Goal: Navigation & Orientation: Find specific page/section

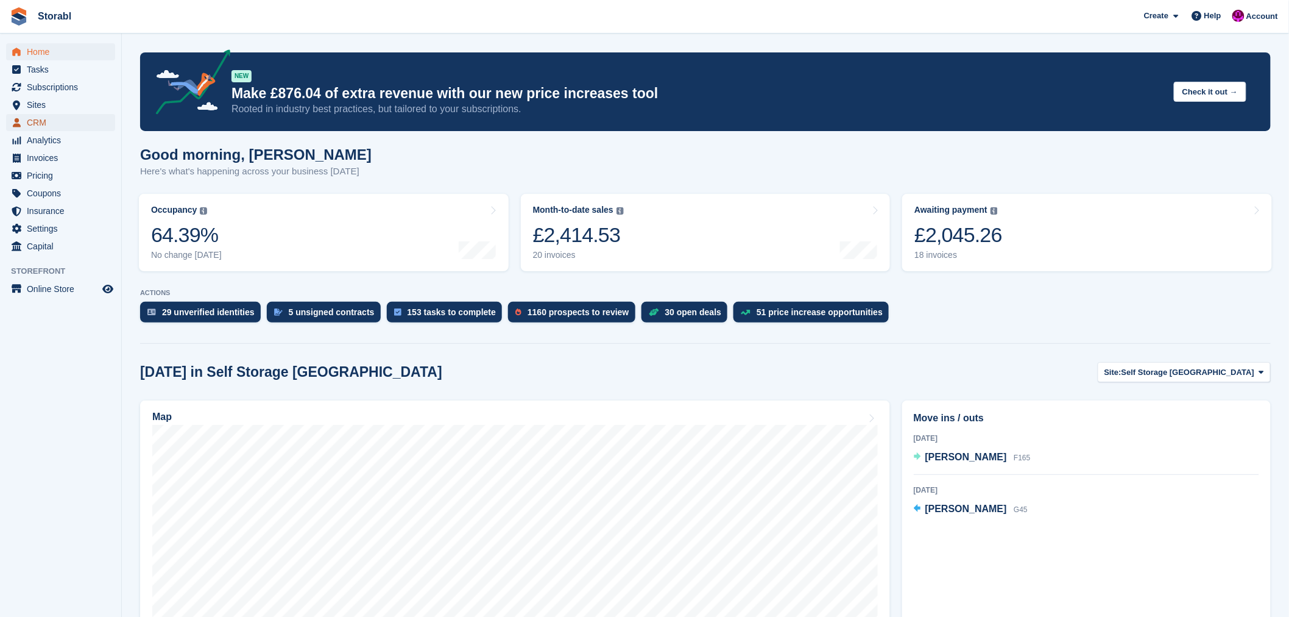
click at [35, 122] on span "CRM" at bounding box center [63, 122] width 73 height 17
click at [38, 179] on span "Pricing" at bounding box center [63, 175] width 73 height 17
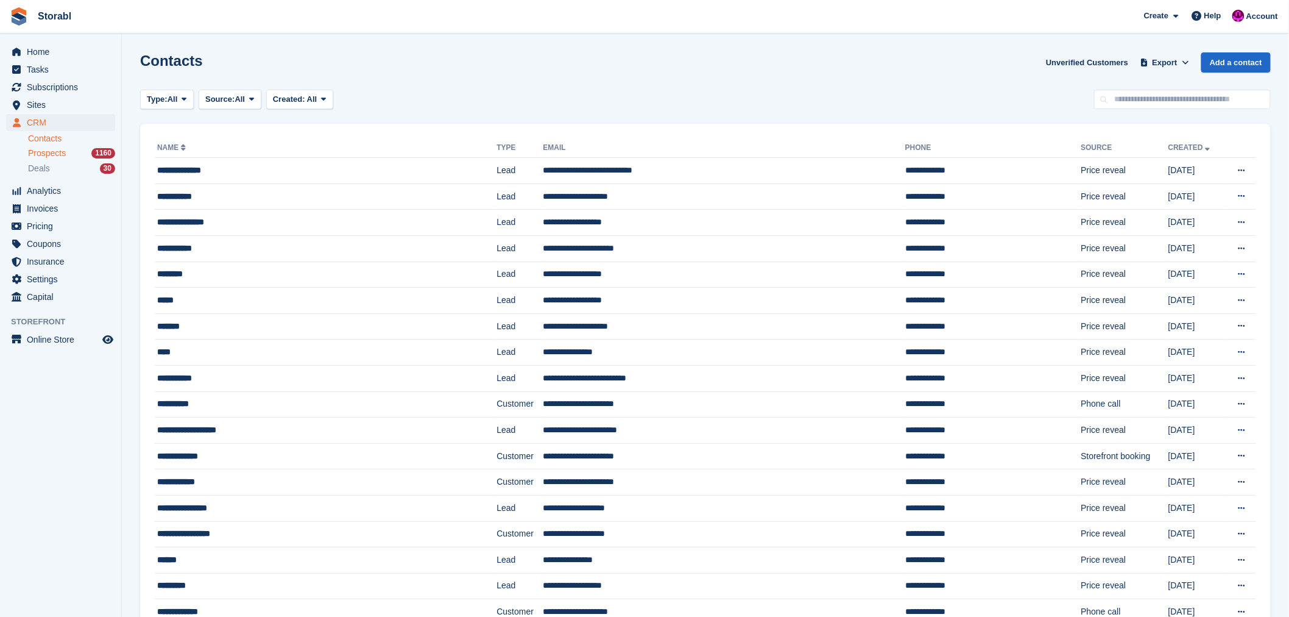
click at [51, 152] on span "Prospects" at bounding box center [47, 153] width 38 height 12
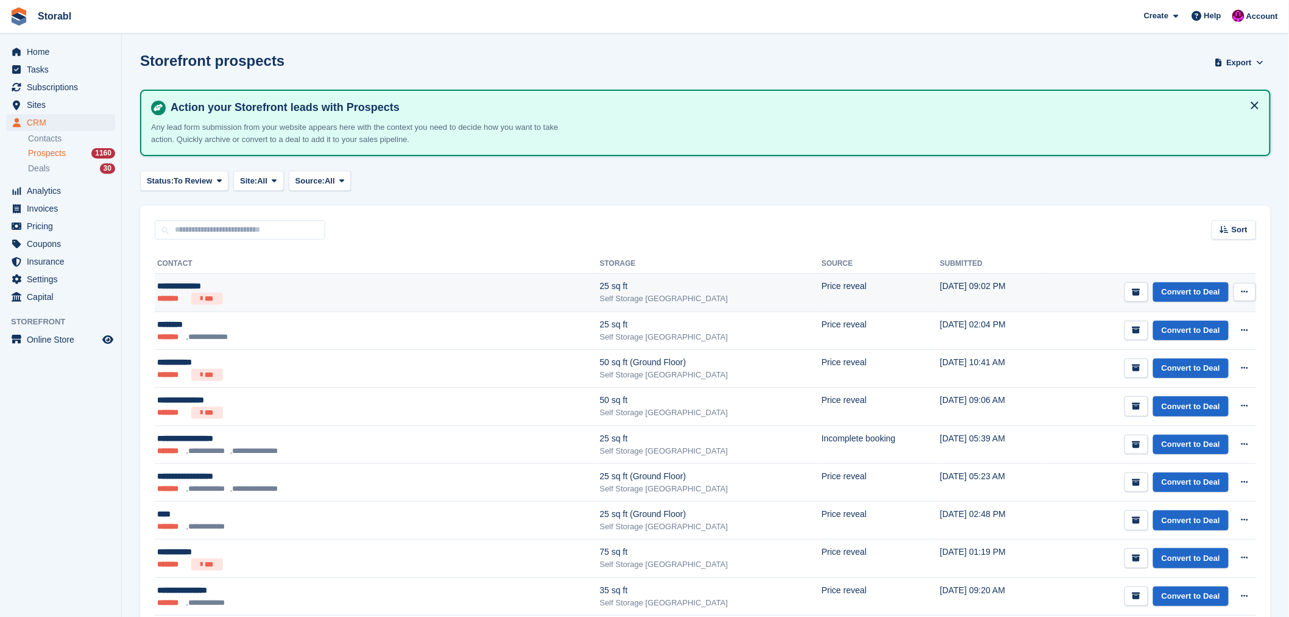
click at [210, 286] on div "**********" at bounding box center [294, 286] width 275 height 13
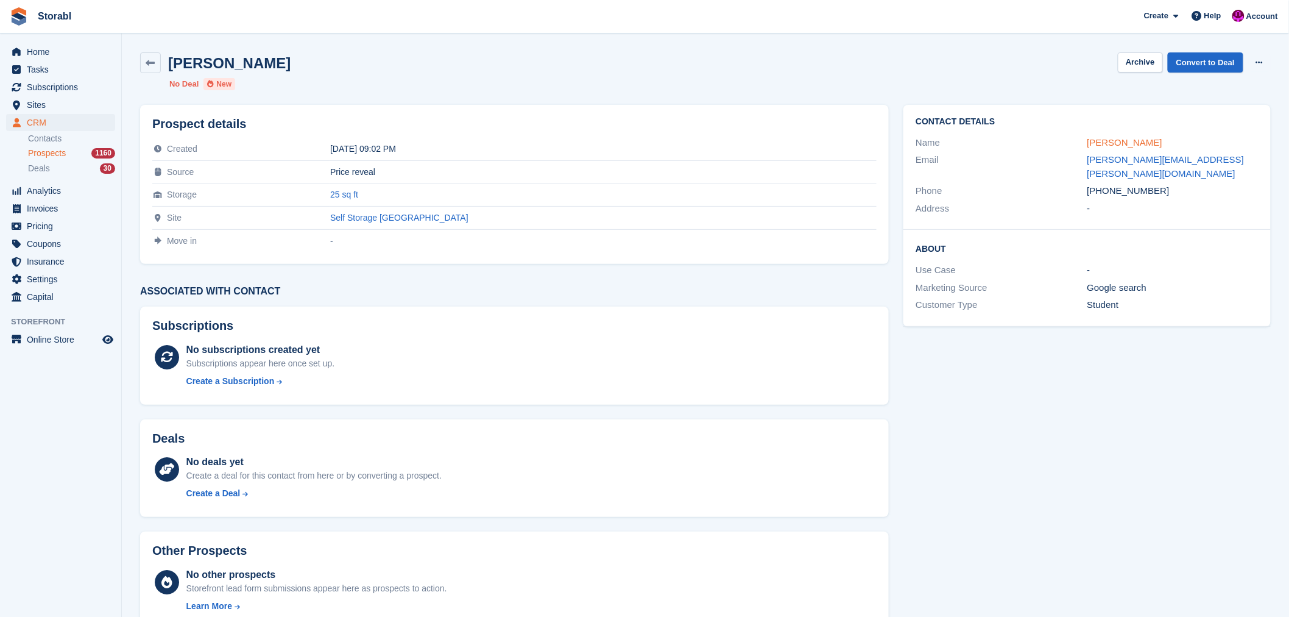
click at [1121, 144] on link "Deborah Wilson" at bounding box center [1125, 142] width 75 height 10
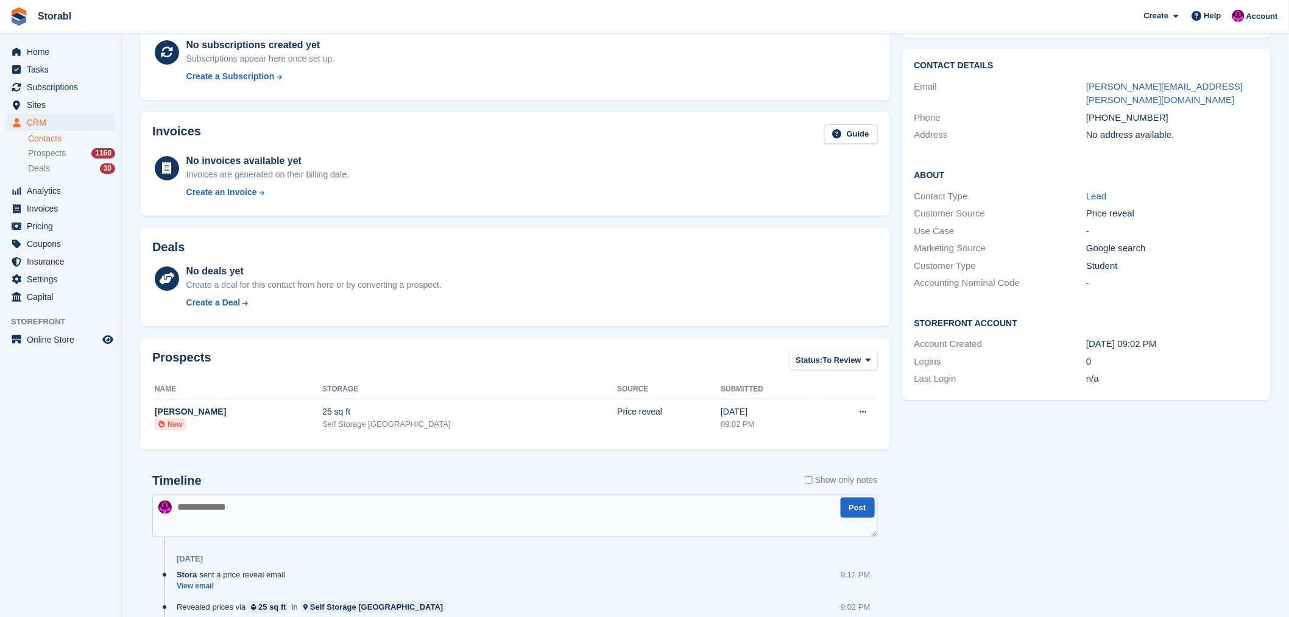
scroll to position [159, 0]
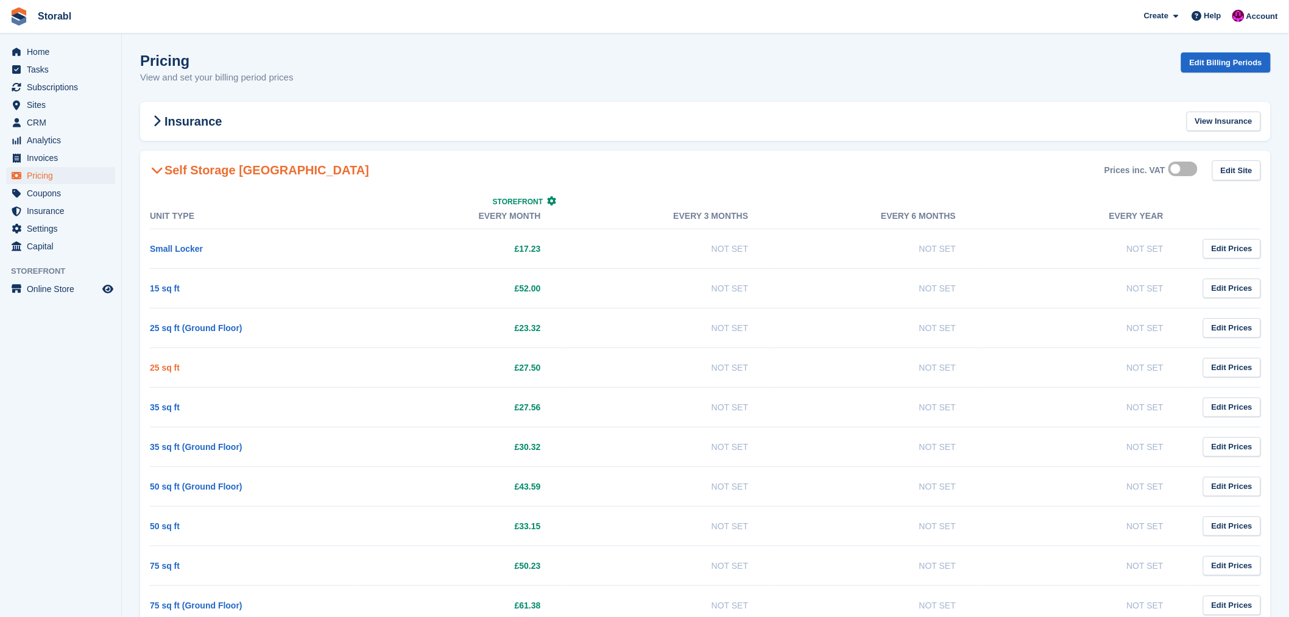
click at [166, 371] on link "25 sq ft" at bounding box center [165, 368] width 30 height 10
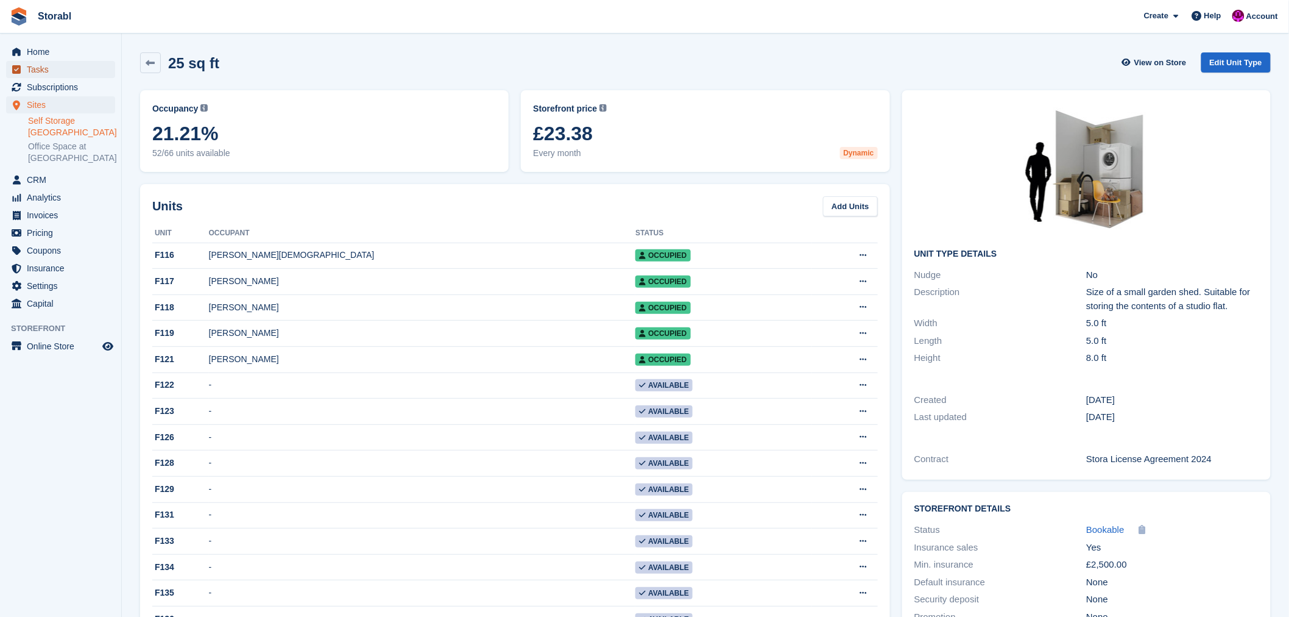
click at [32, 69] on span "Tasks" at bounding box center [63, 69] width 73 height 17
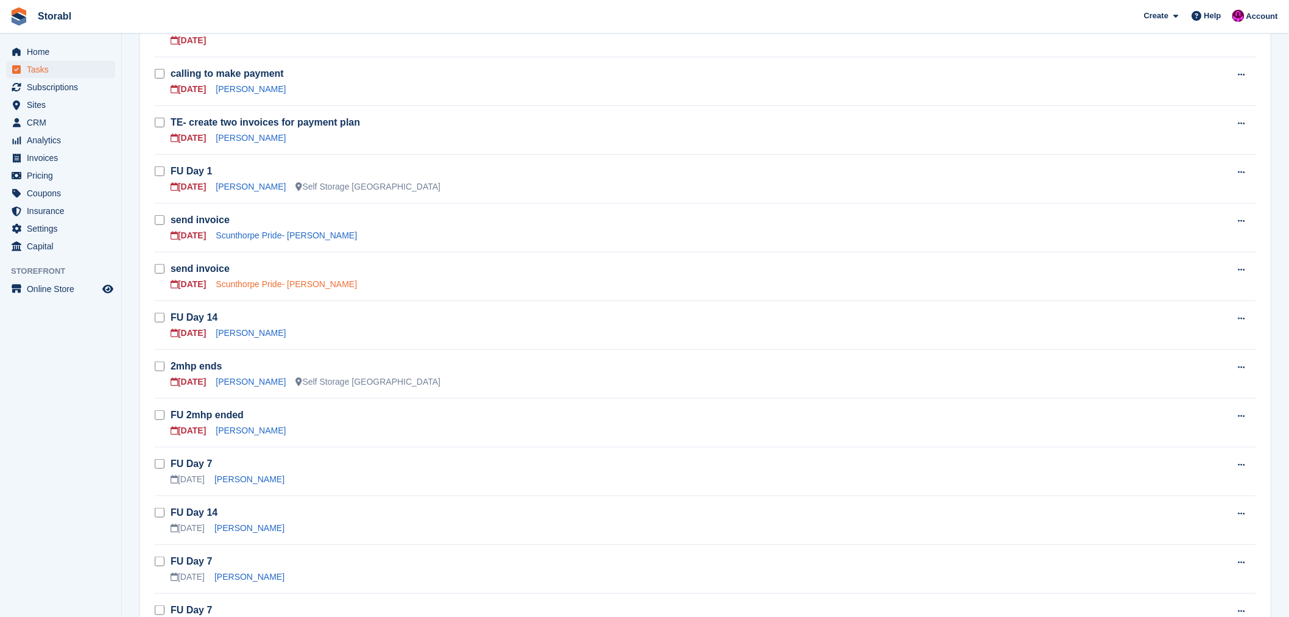
scroll to position [271, 0]
